Goal: Find specific page/section: Find specific page/section

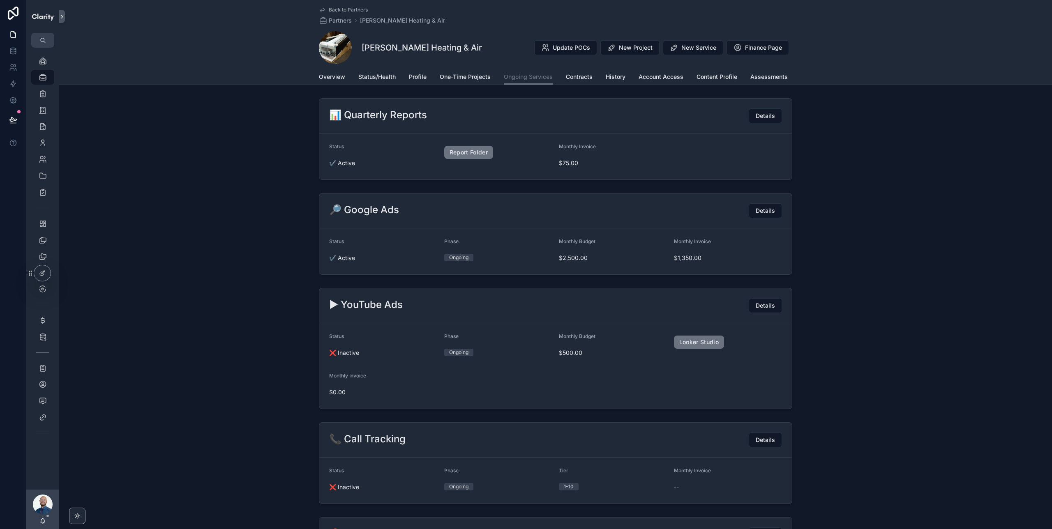
click at [349, 8] on span "Back to Partners" at bounding box center [348, 10] width 39 height 7
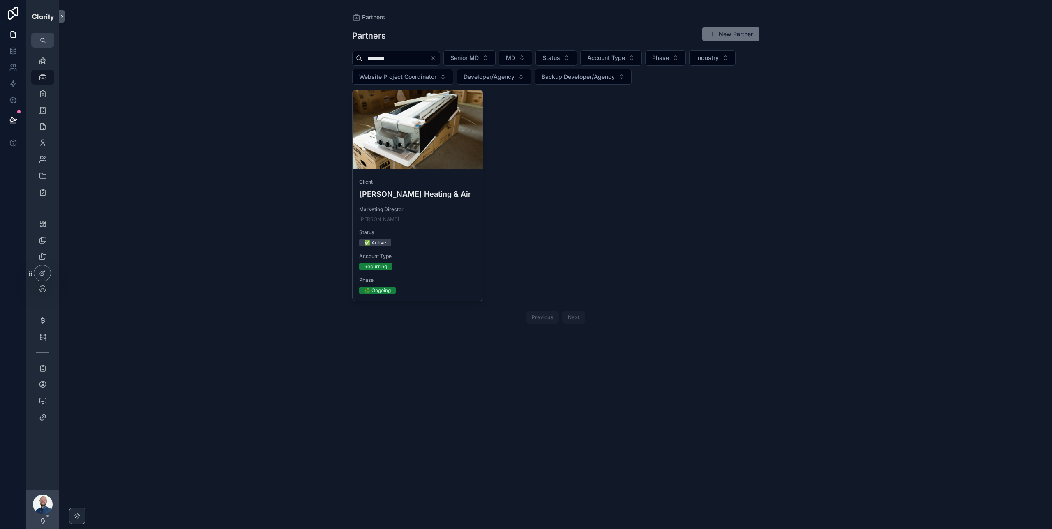
click at [404, 58] on input "********" at bounding box center [396, 59] width 67 height 12
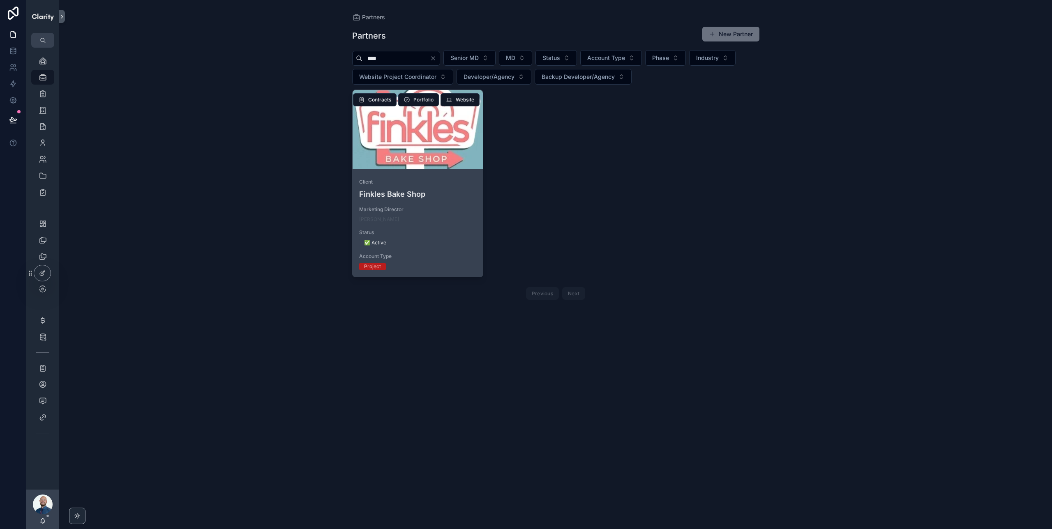
type input "****"
click at [423, 143] on div "scrollable content" at bounding box center [418, 129] width 131 height 79
